Goal: Share content

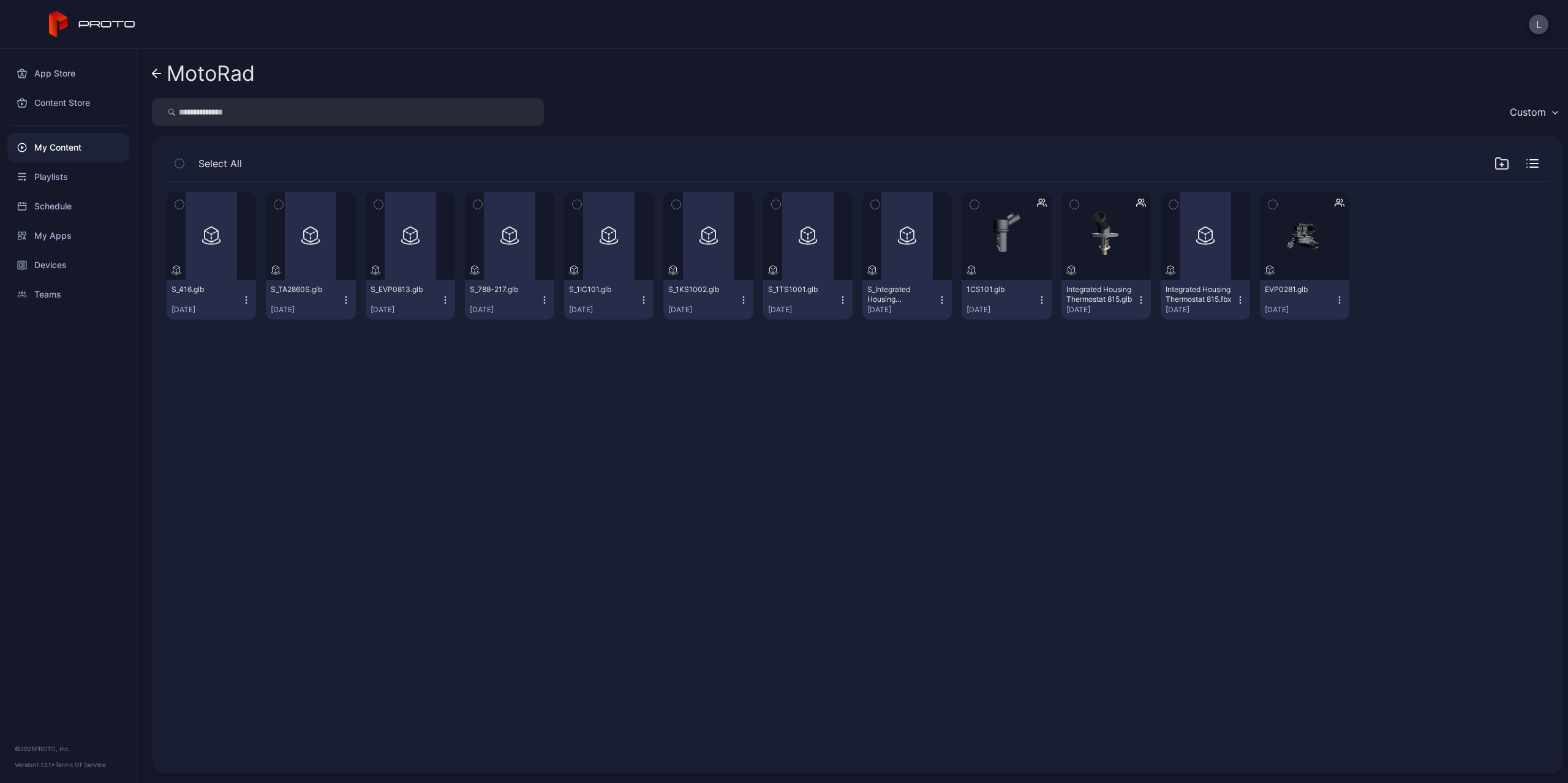
click at [342, 301] on icon "button" at bounding box center [345, 300] width 10 height 10
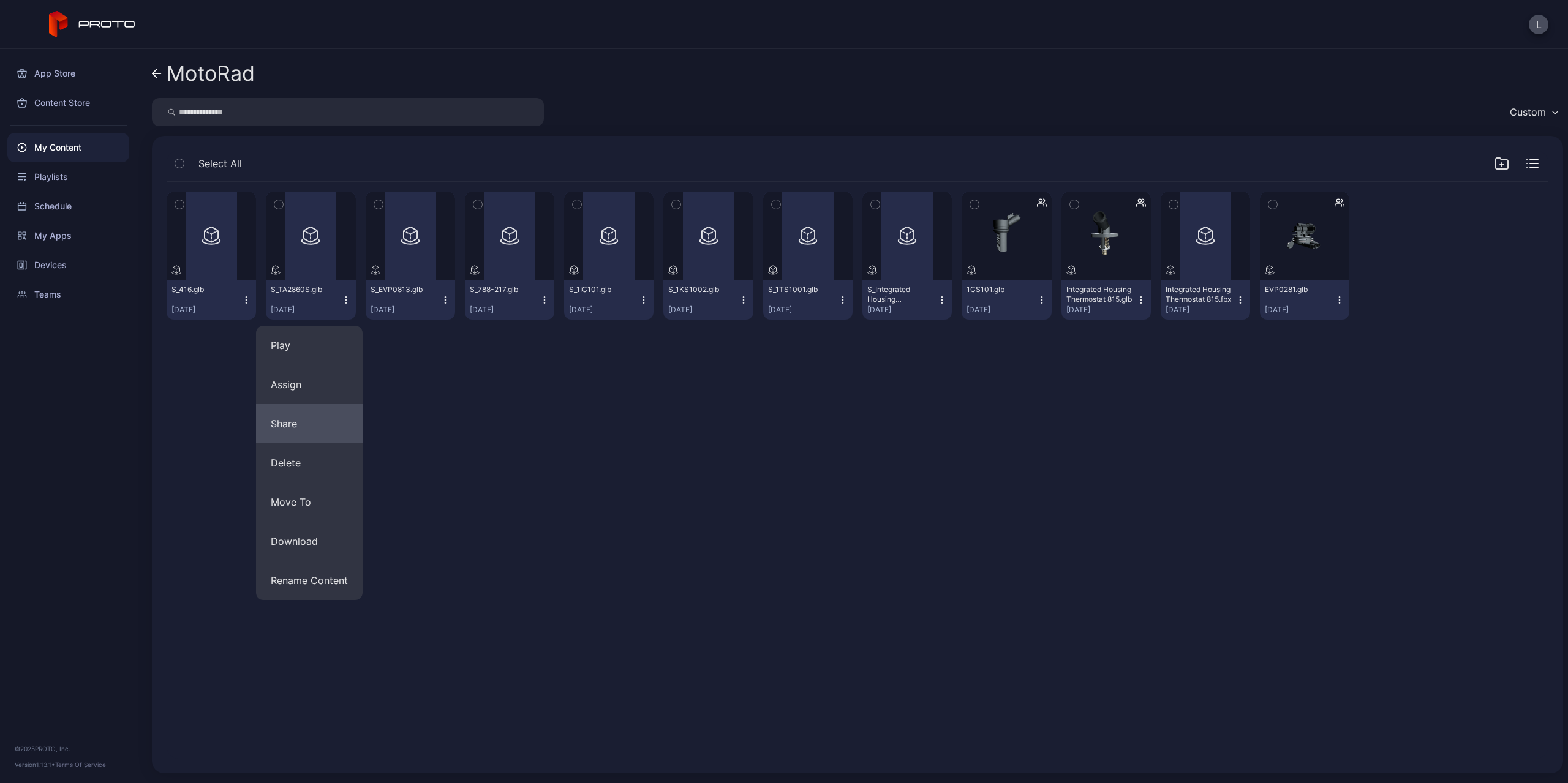
click at [325, 425] on button "Share" at bounding box center [309, 423] width 107 height 39
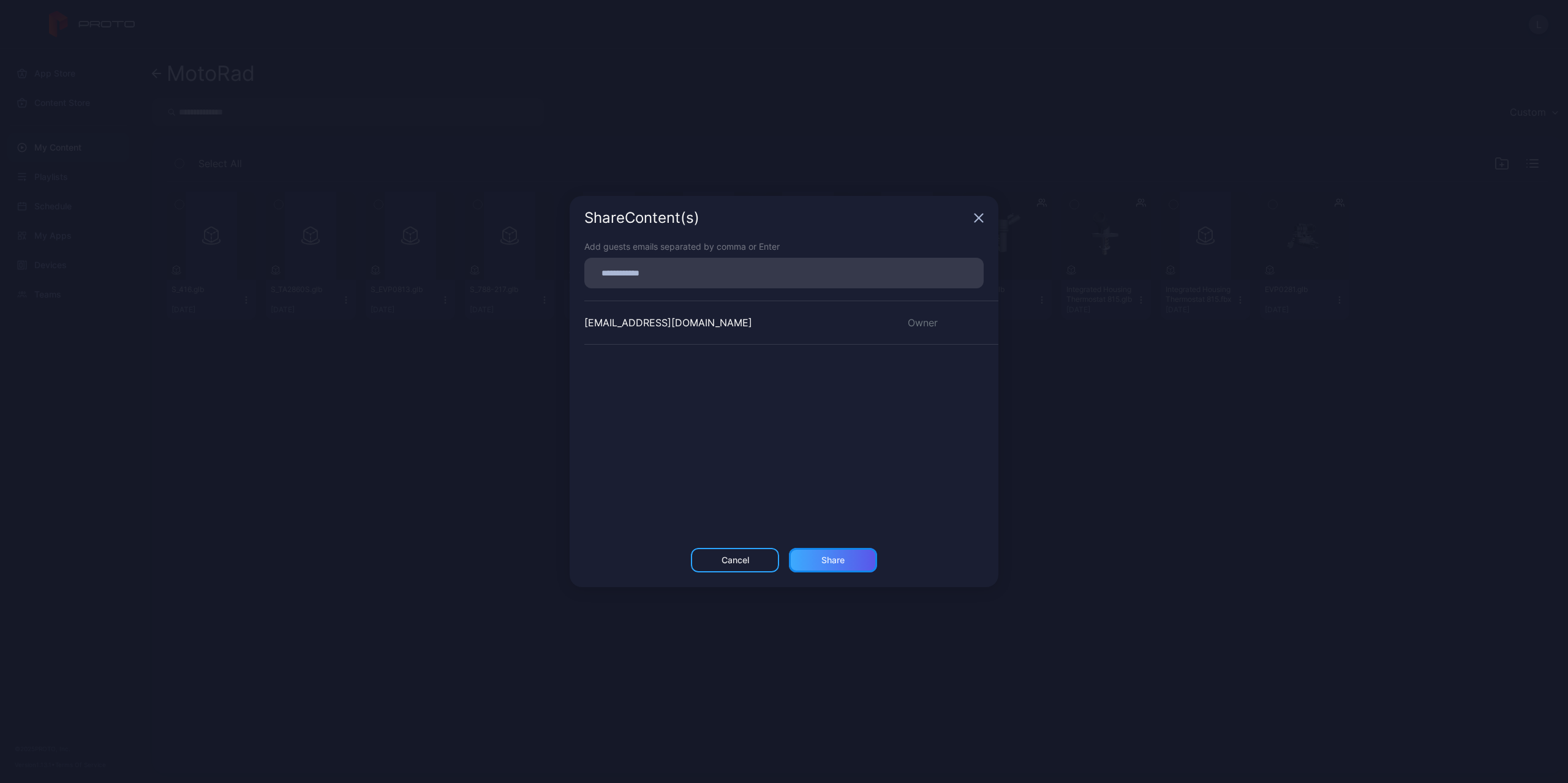
click at [854, 559] on div "Share" at bounding box center [833, 560] width 88 height 25
click at [791, 333] on div "lior@spartans.tech Owner" at bounding box center [791, 328] width 414 height 44
click at [703, 272] on input at bounding box center [783, 268] width 385 height 16
click at [785, 389] on div "lior@spartans.tech Owner" at bounding box center [791, 397] width 414 height 183
click at [975, 214] on icon "button" at bounding box center [979, 213] width 10 height 10
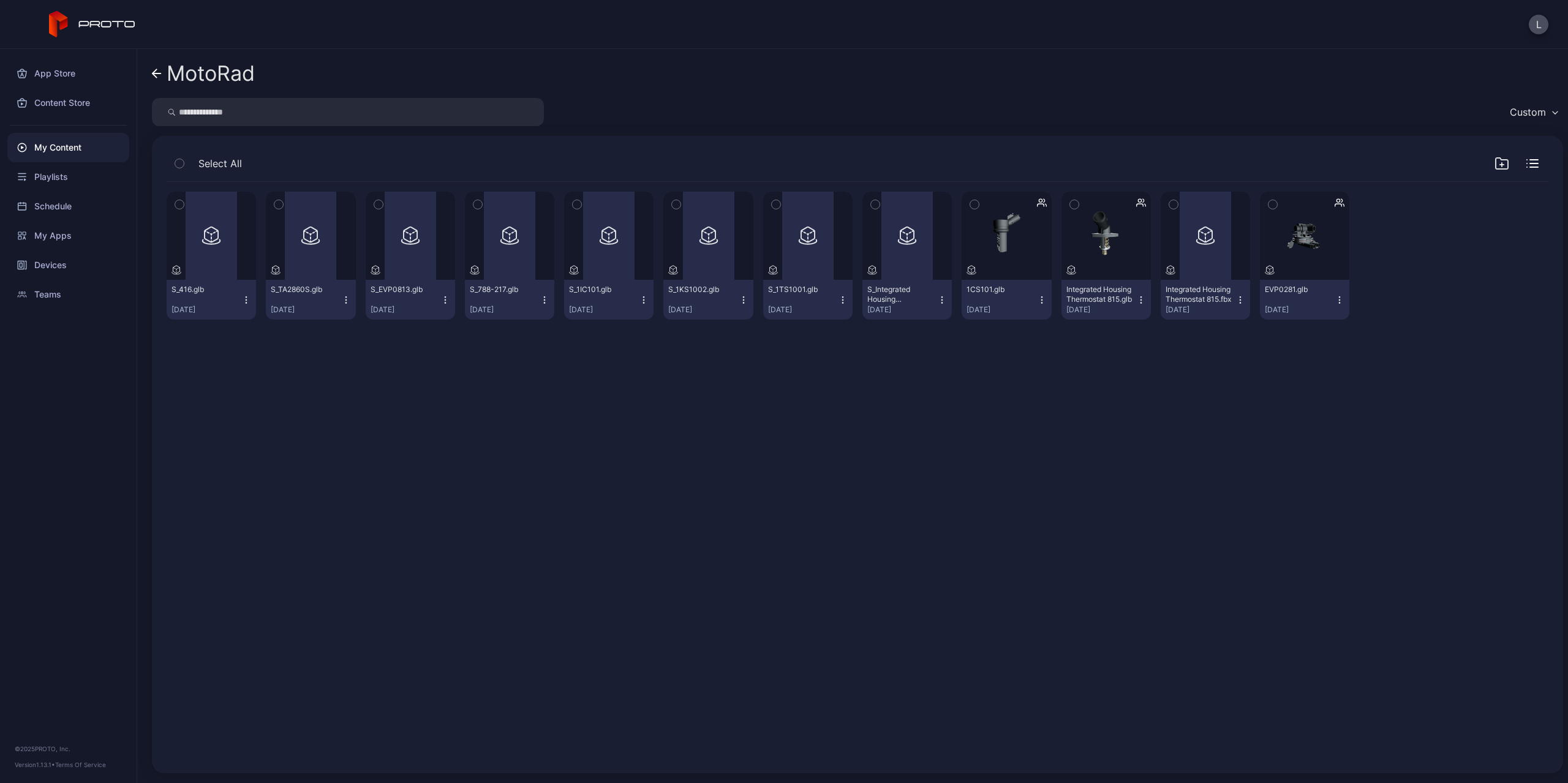
click at [341, 297] on icon "button" at bounding box center [345, 300] width 10 height 10
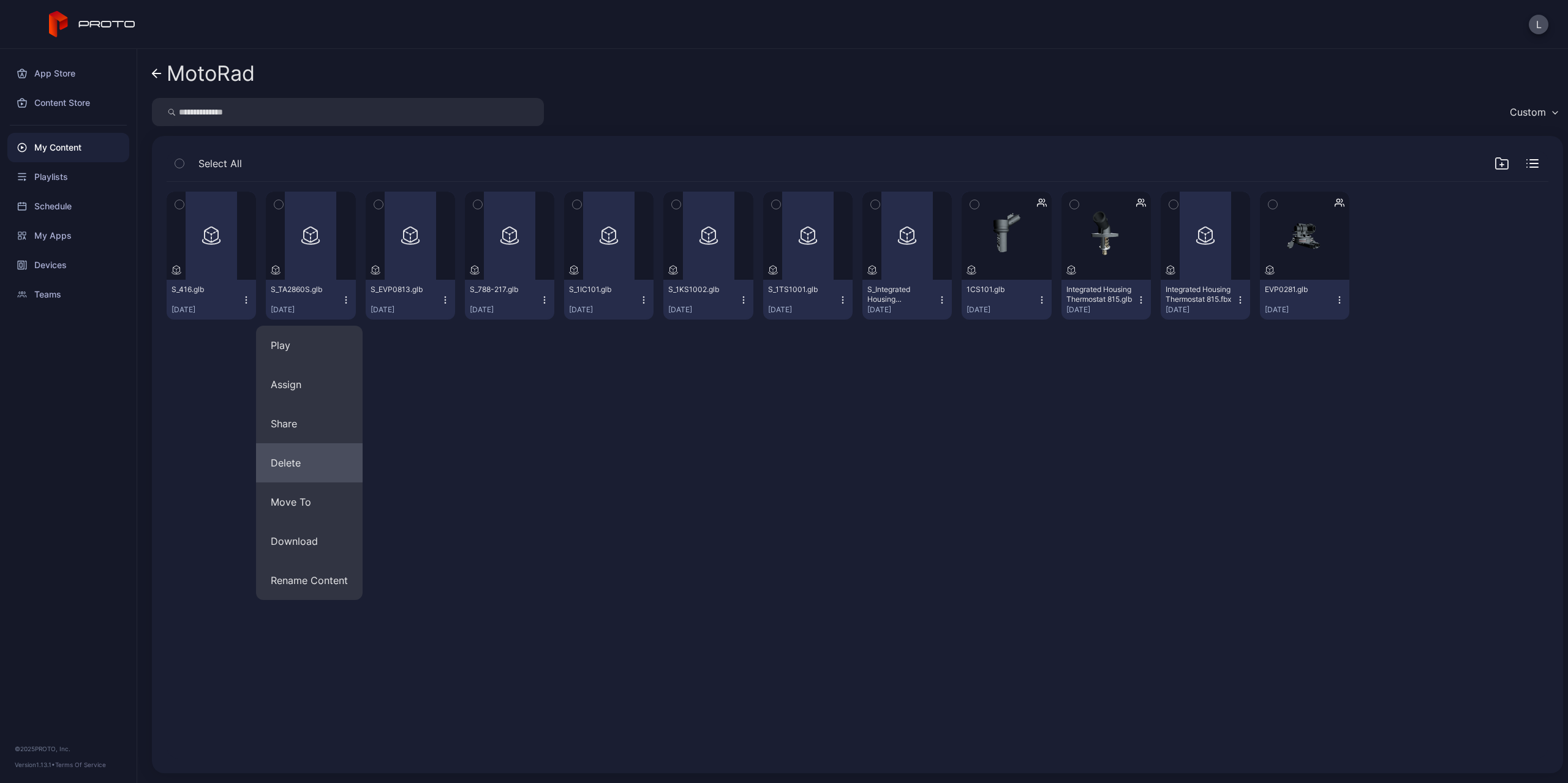
click at [306, 462] on button "Delete" at bounding box center [309, 462] width 107 height 39
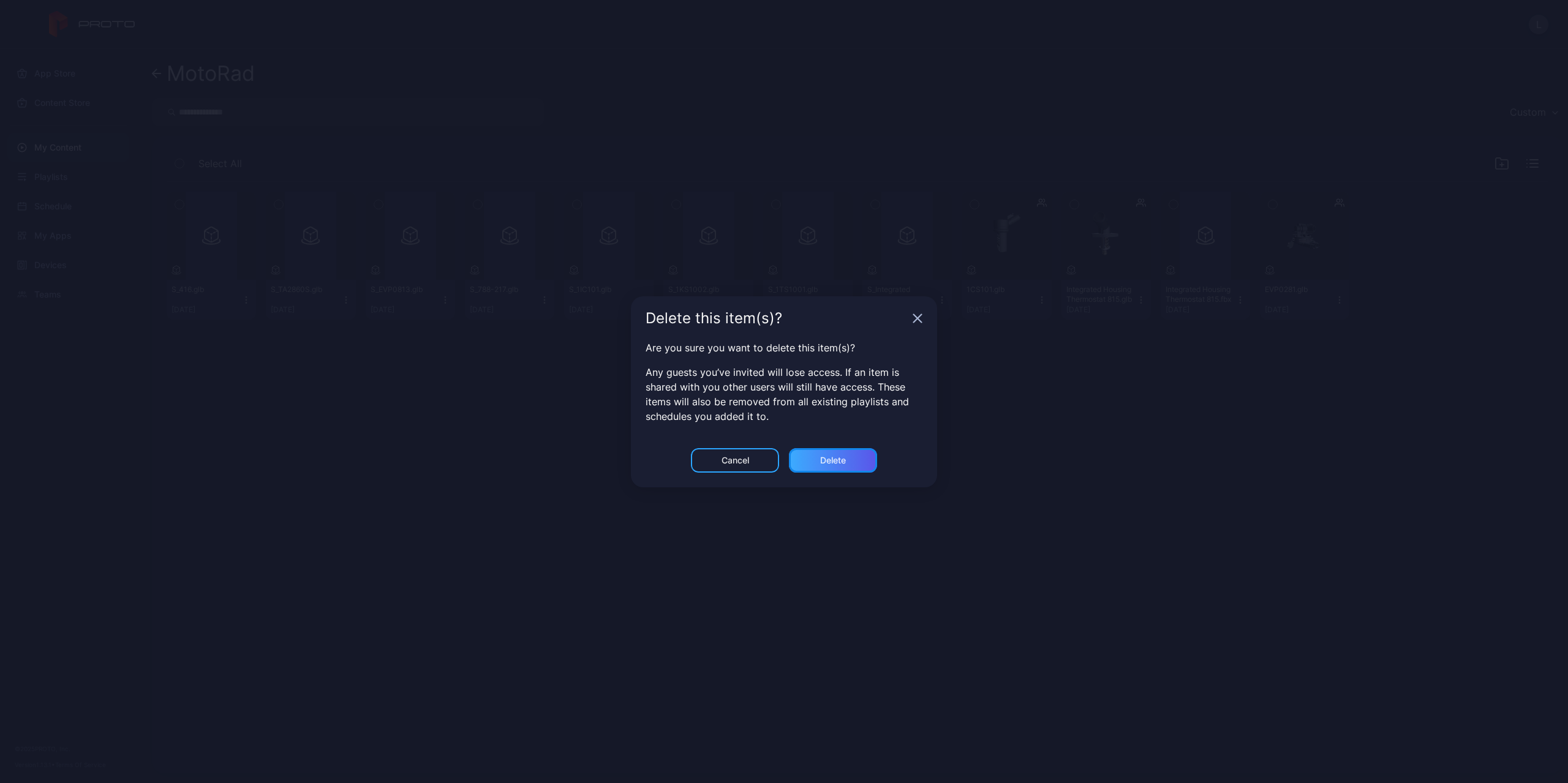
click at [821, 464] on div "Delete" at bounding box center [833, 460] width 26 height 10
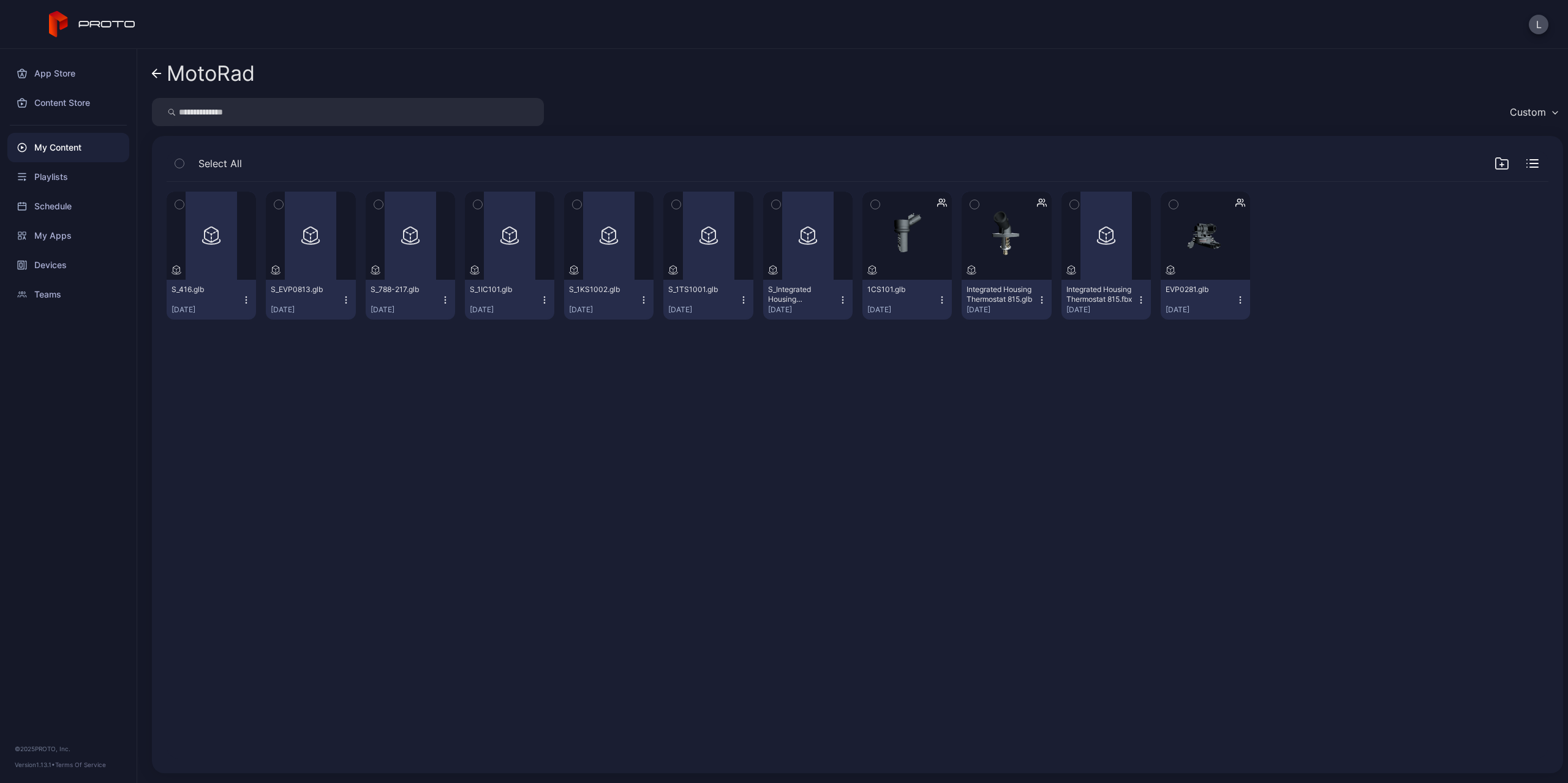
click at [66, 148] on div "My Content" at bounding box center [68, 147] width 122 height 29
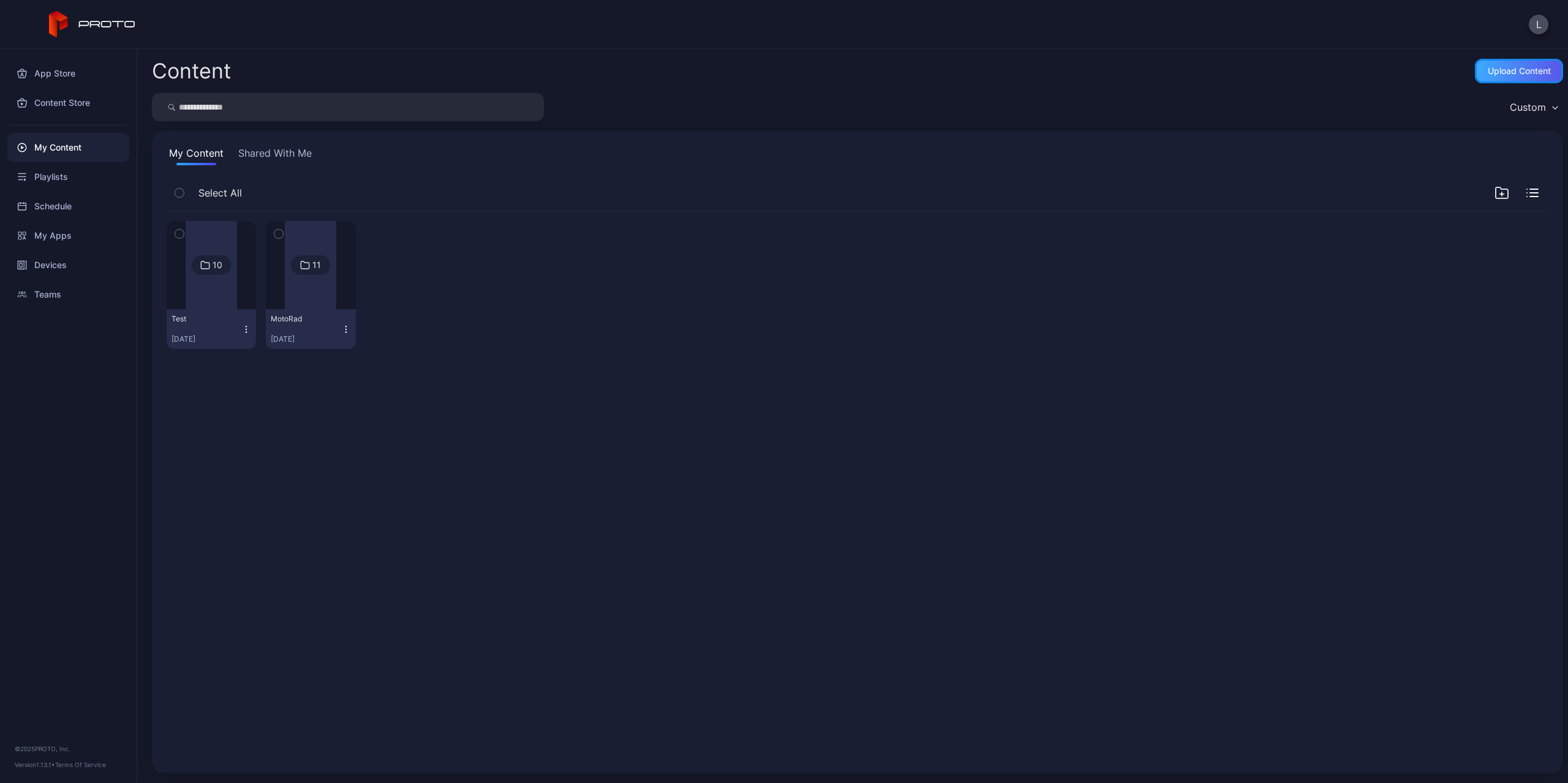
click at [1477, 79] on div "Upload Content" at bounding box center [1519, 71] width 88 height 25
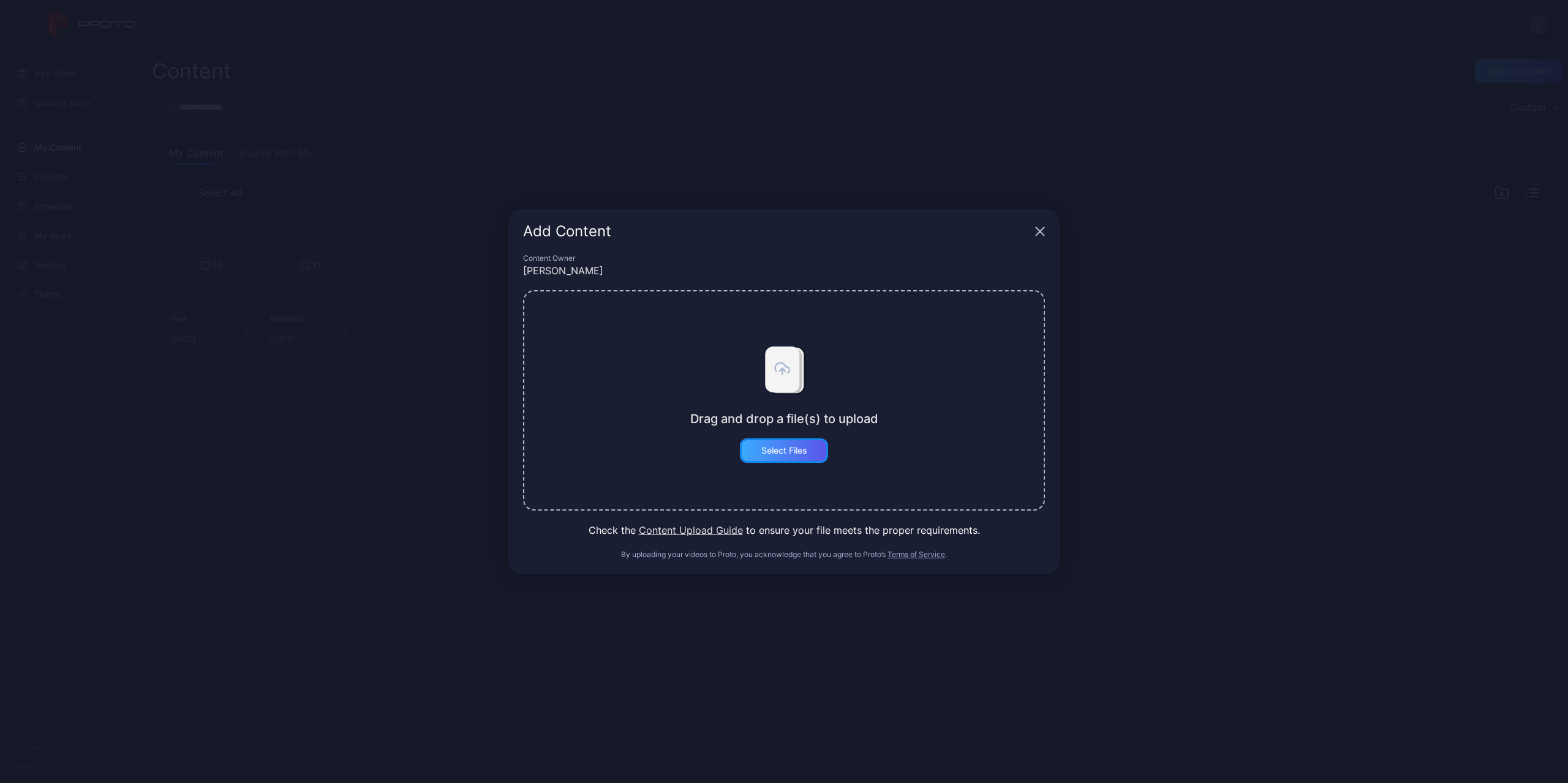
click at [785, 444] on div "Select Files" at bounding box center [784, 451] width 88 height 25
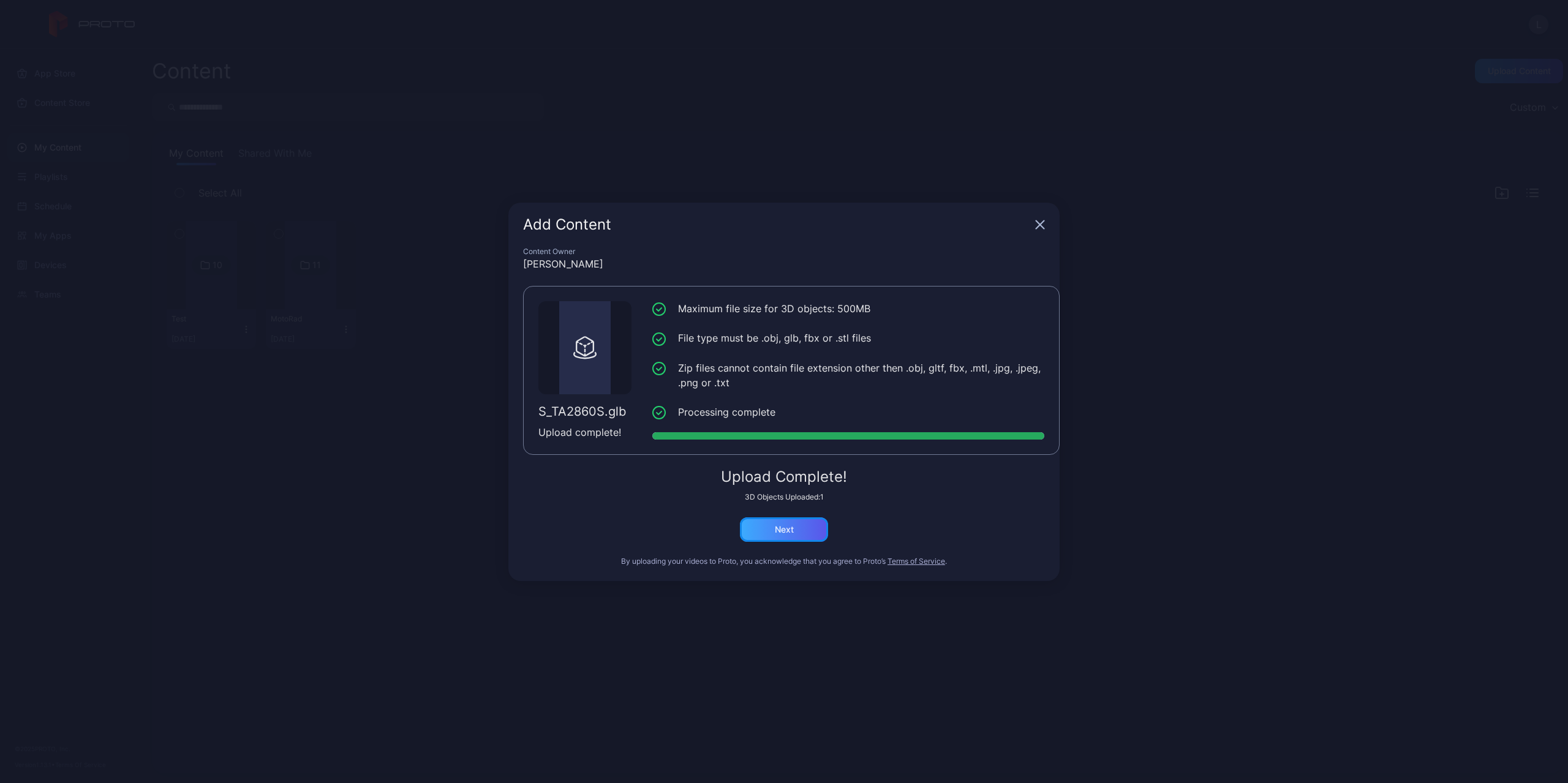
click at [807, 522] on div "Next" at bounding box center [784, 529] width 88 height 25
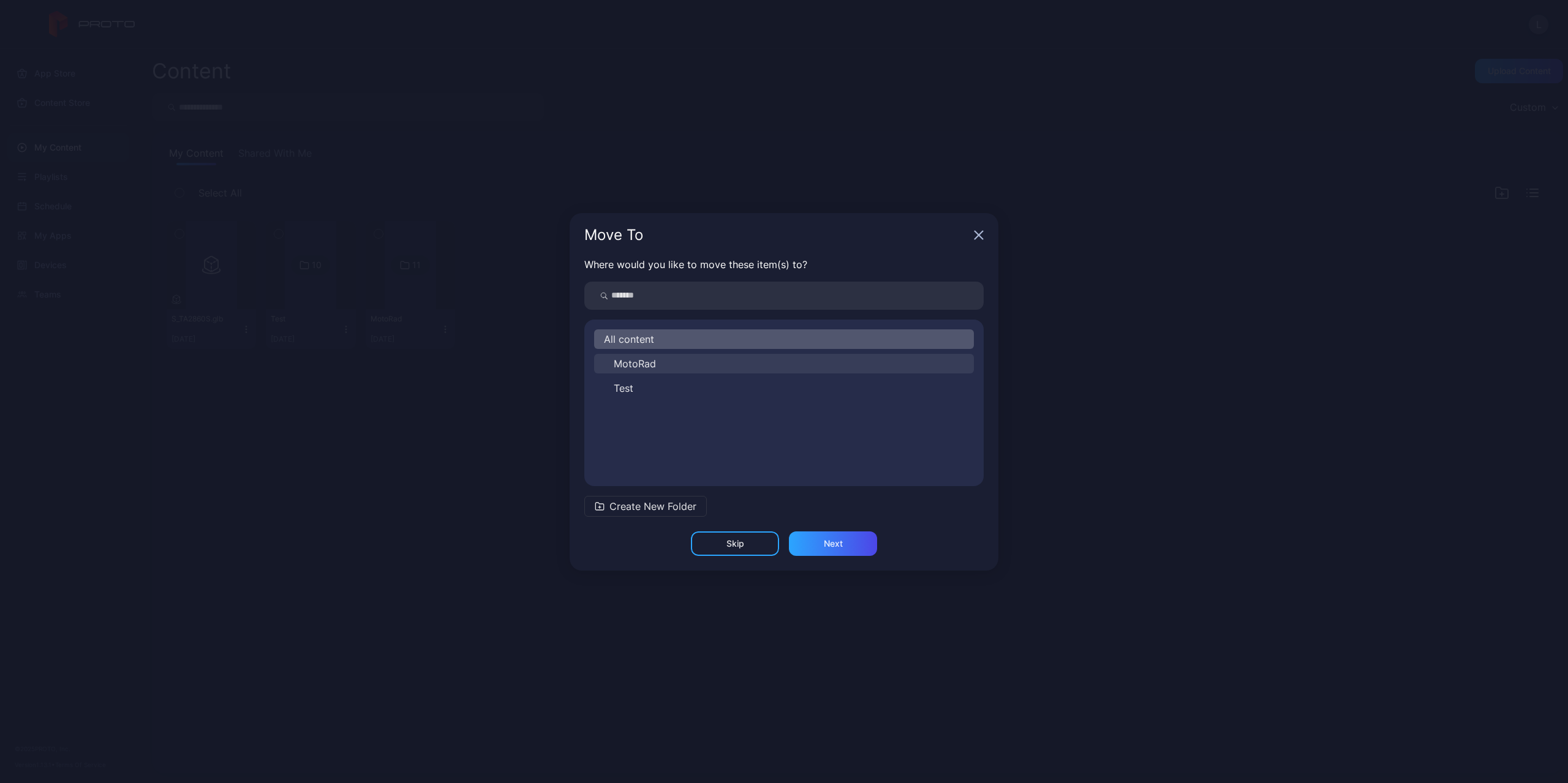
click at [705, 362] on button "MotoRad" at bounding box center [784, 364] width 380 height 20
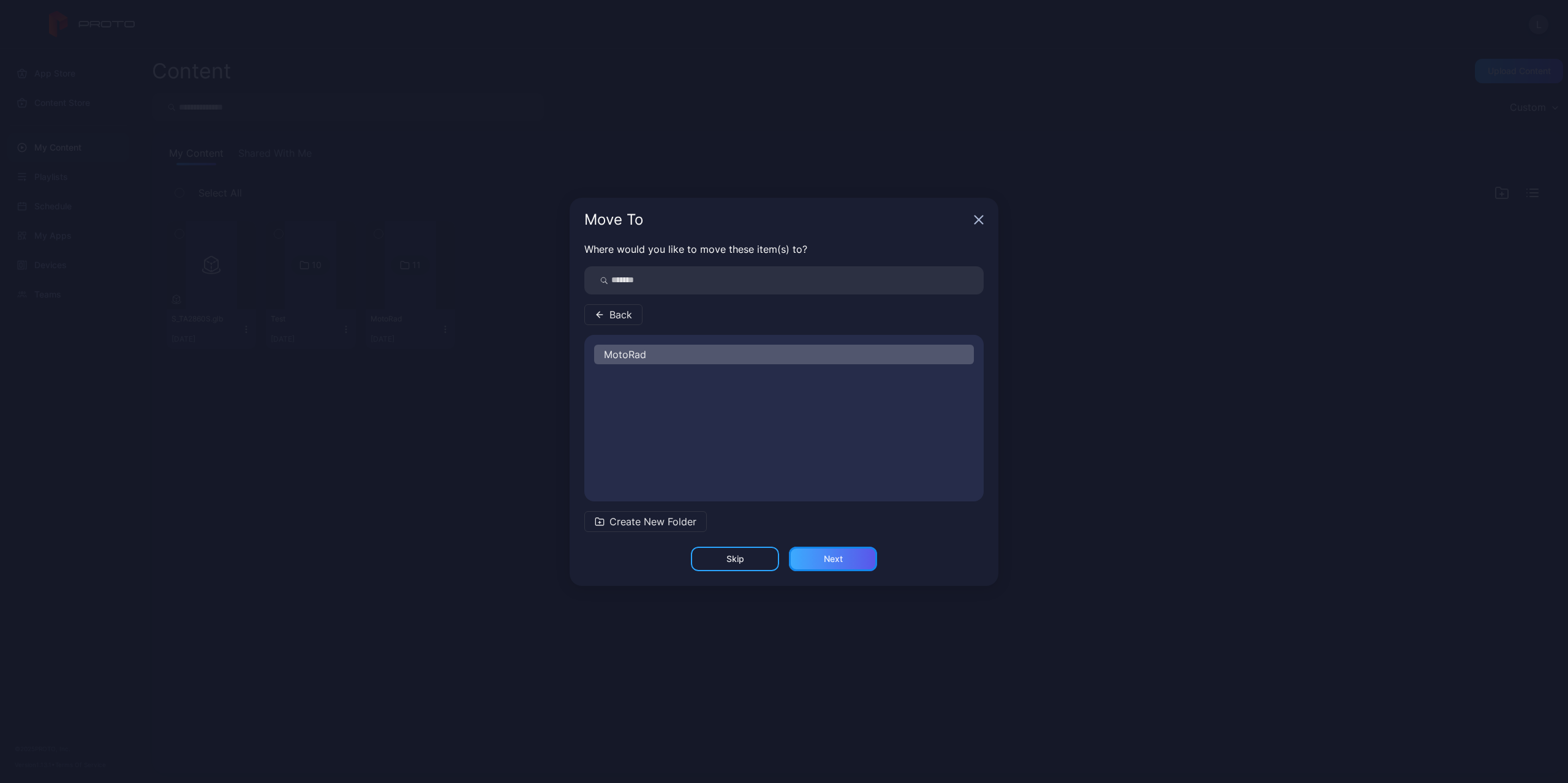
click at [846, 562] on div "Next" at bounding box center [833, 559] width 88 height 25
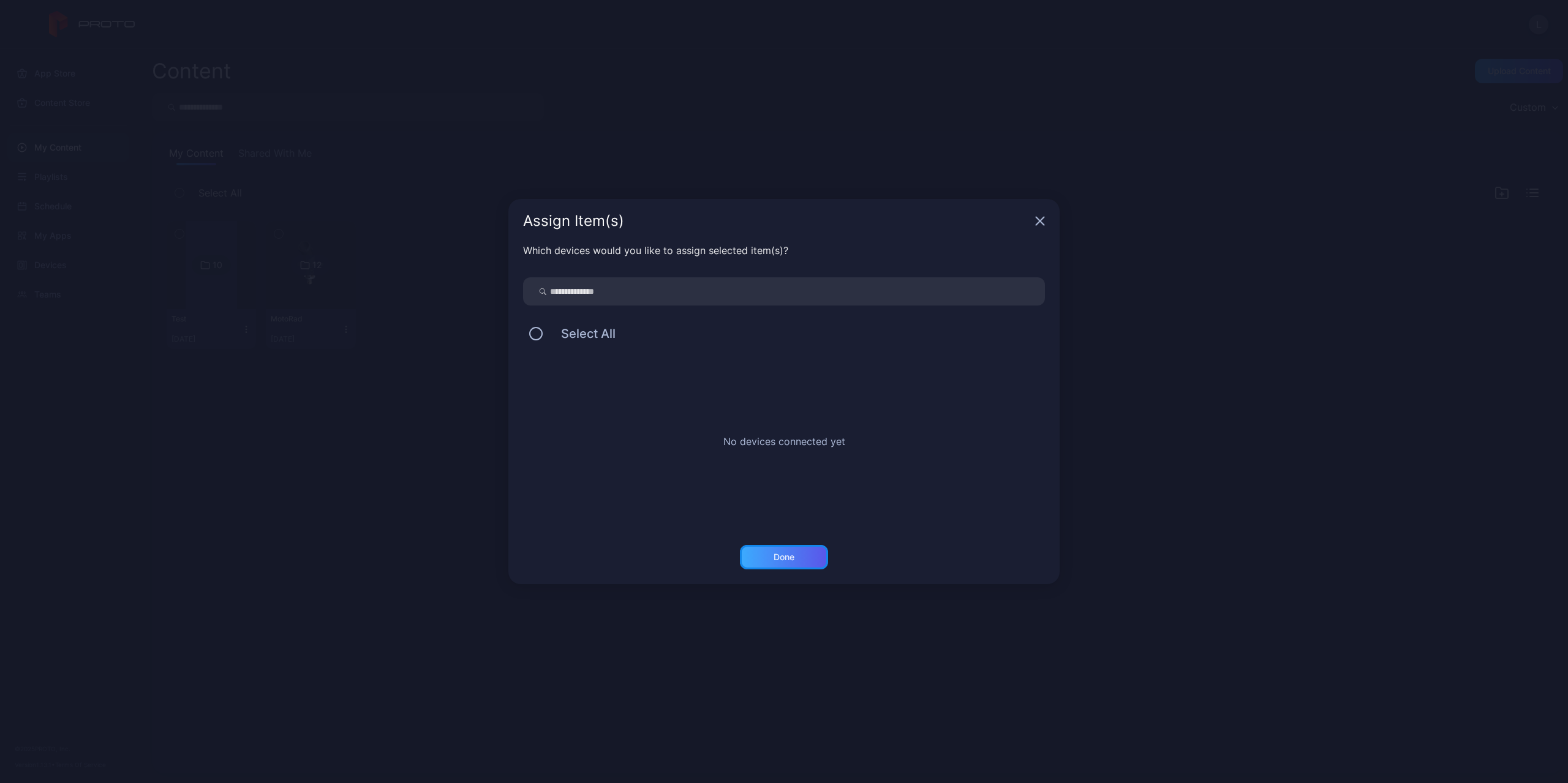
click at [804, 546] on div "Done" at bounding box center [784, 557] width 88 height 25
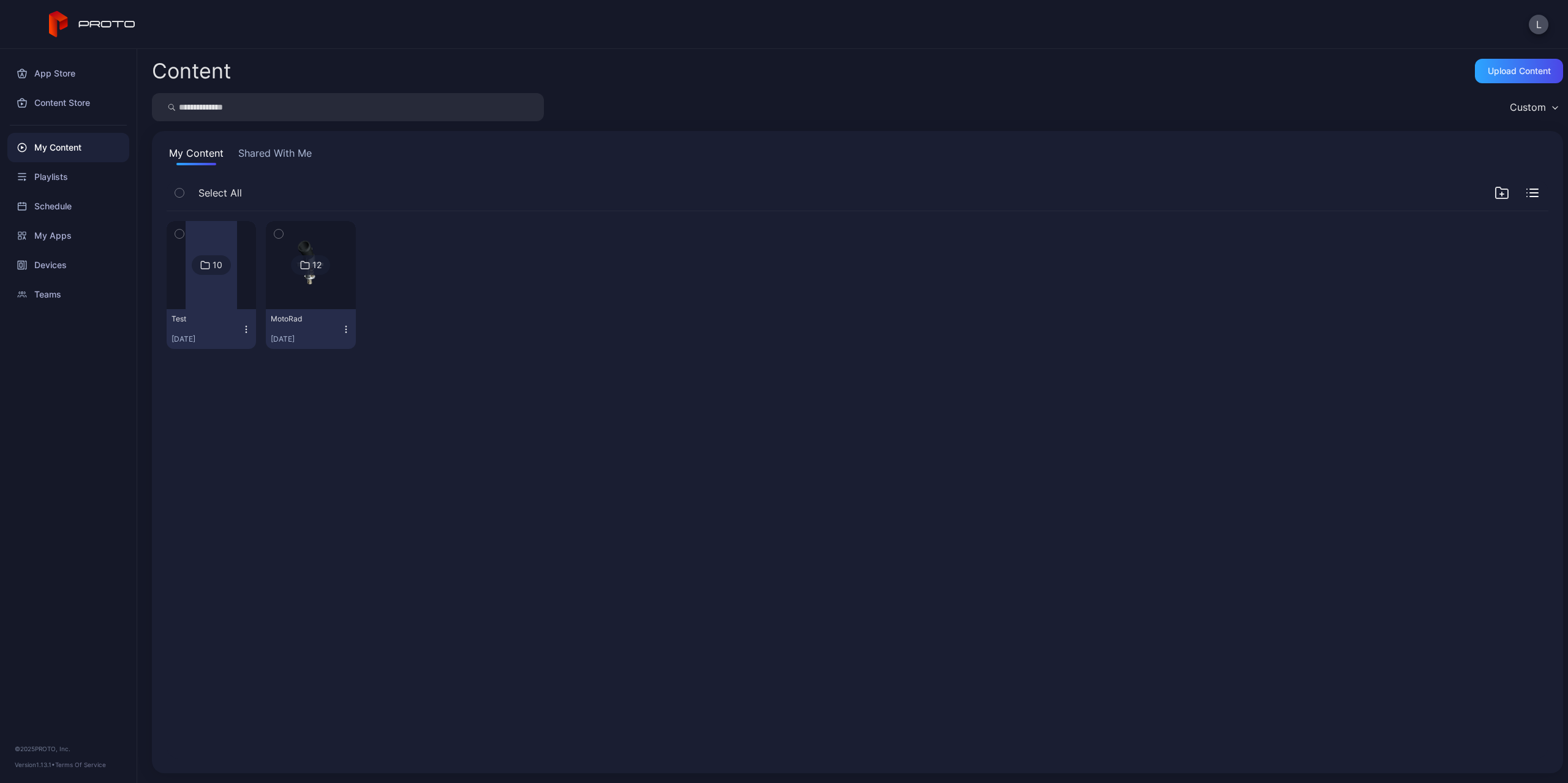
click at [332, 302] on img at bounding box center [311, 265] width 49 height 88
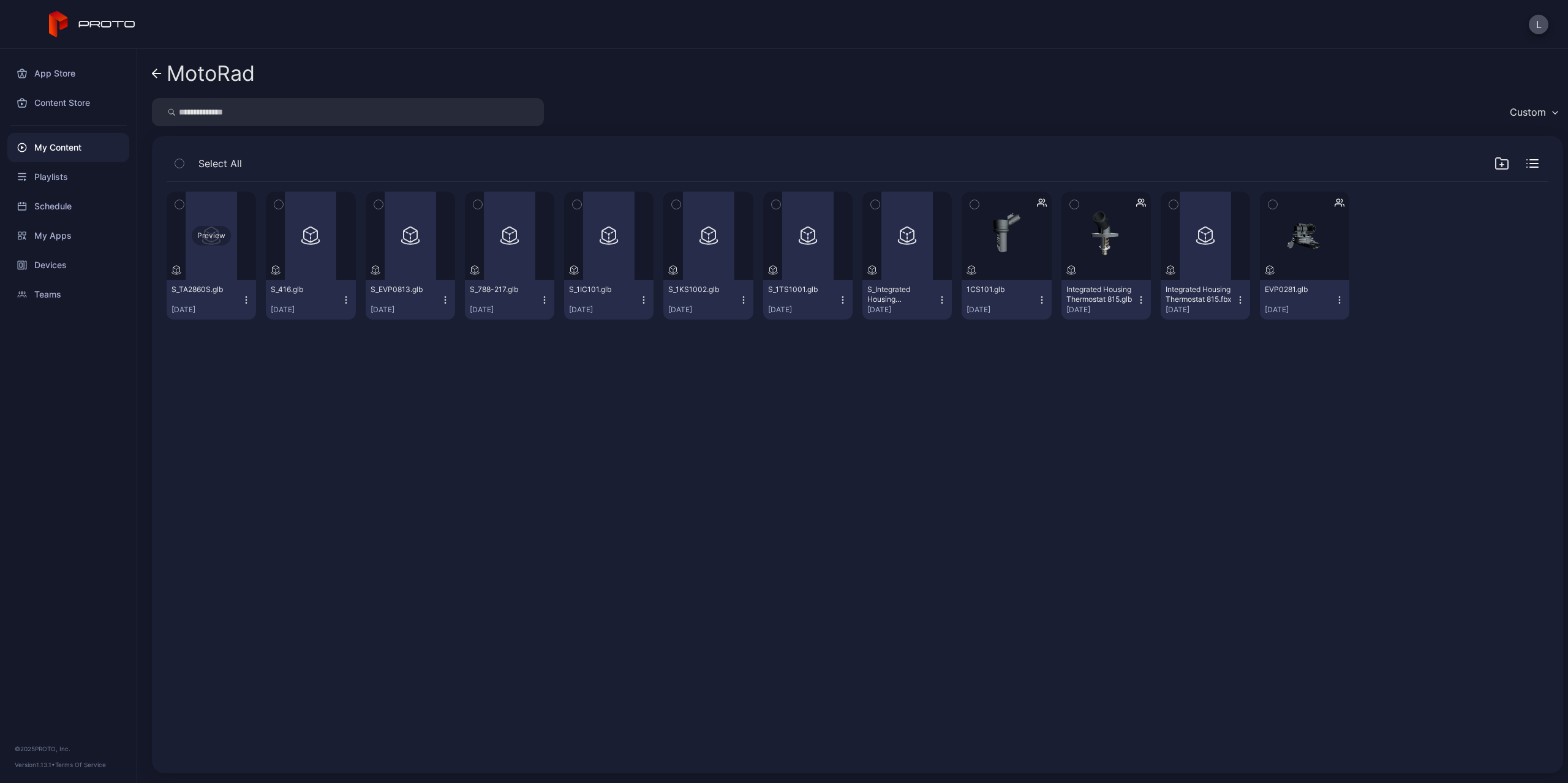
click at [228, 271] on div "Preview" at bounding box center [211, 236] width 89 height 88
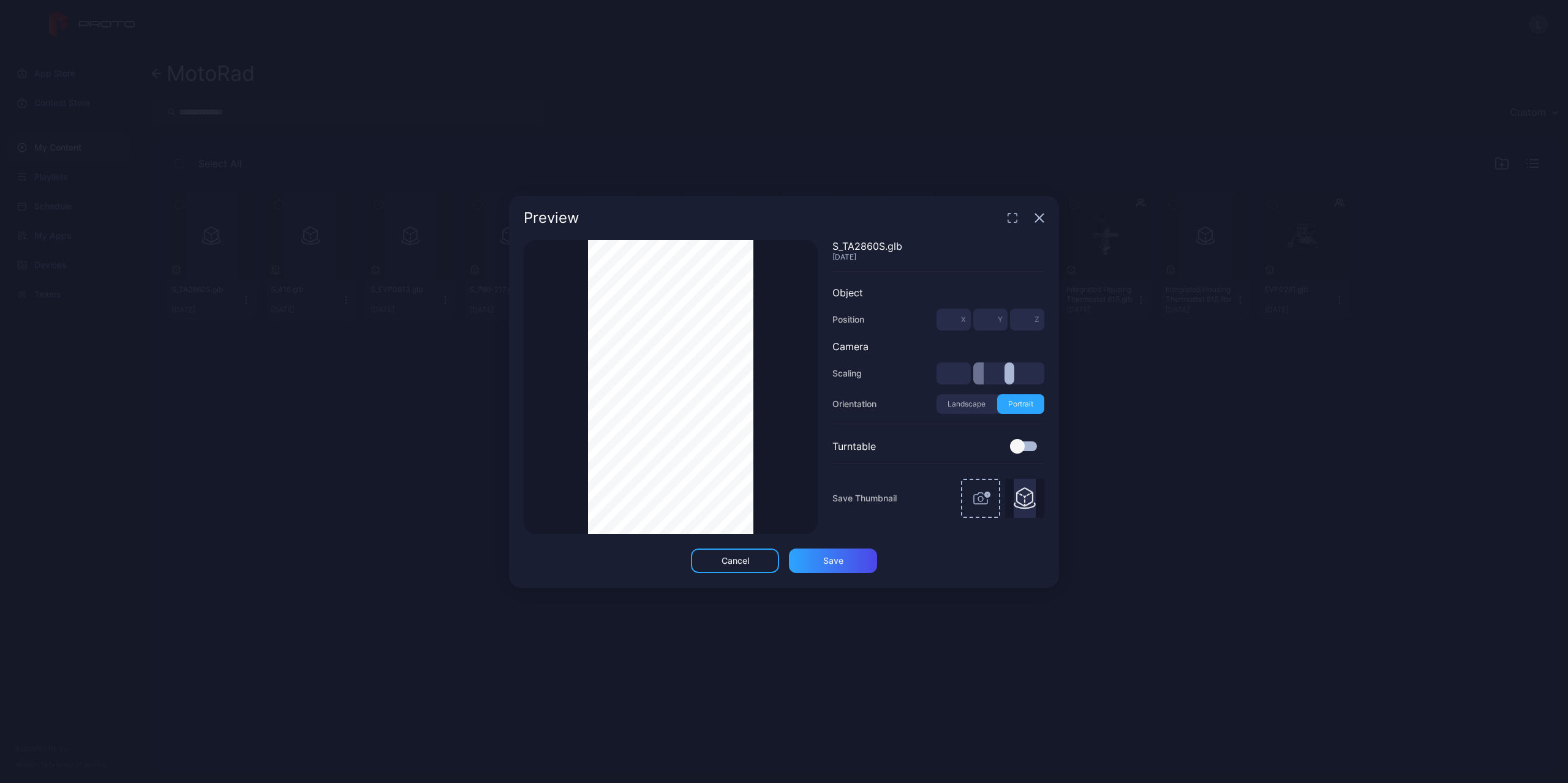
click at [1040, 217] on icon "button" at bounding box center [1040, 217] width 8 height 8
